Goal: Check status

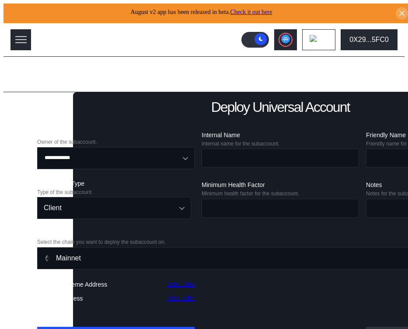
scroll to position [35, 0]
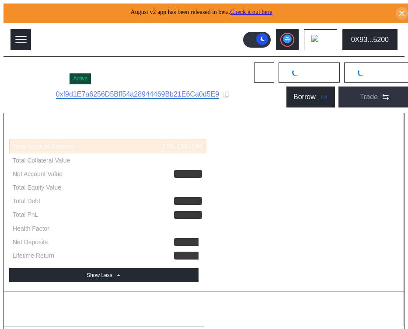
select select "*"
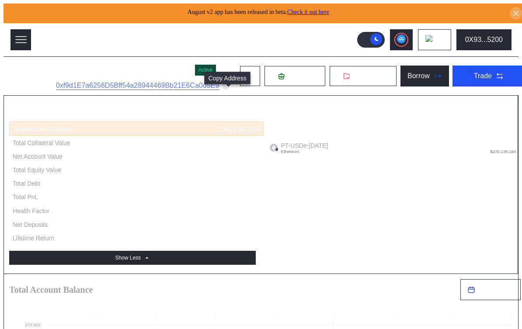
click at [228, 90] on icon at bounding box center [226, 86] width 8 height 8
